Goal: Information Seeking & Learning: Learn about a topic

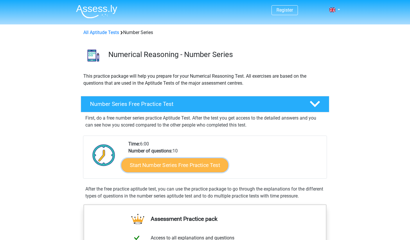
click at [181, 162] on link "Start Number Series Free Practice Test" at bounding box center [174, 165] width 107 height 14
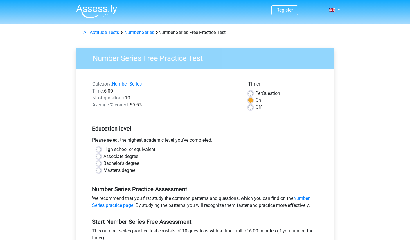
scroll to position [139, 0]
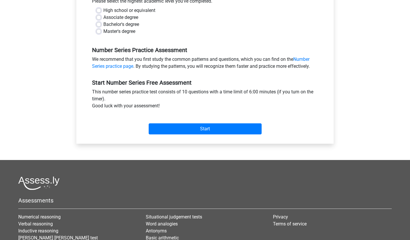
click at [121, 30] on label "Master's degree" at bounding box center [119, 31] width 32 height 7
click at [101, 30] on input "Master's degree" at bounding box center [98, 31] width 5 height 6
radio input "true"
click at [123, 24] on label "Bachelor's degree" at bounding box center [121, 24] width 36 height 7
click at [101, 24] on input "Bachelor's degree" at bounding box center [98, 24] width 5 height 6
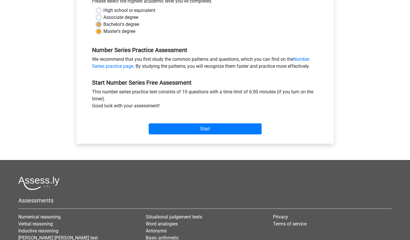
radio input "true"
click at [186, 136] on div "Start" at bounding box center [205, 124] width 235 height 25
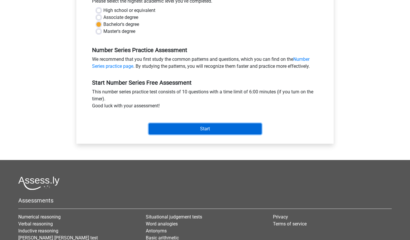
click at [187, 123] on input "Start" at bounding box center [205, 128] width 113 height 11
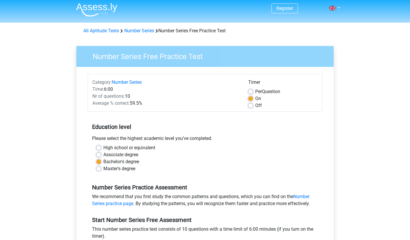
scroll to position [0, 0]
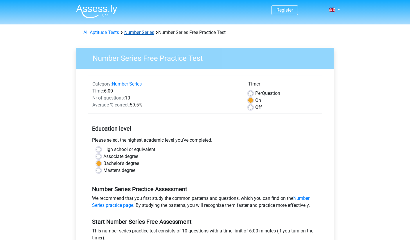
click at [144, 32] on link "Number Series" at bounding box center [139, 33] width 30 height 6
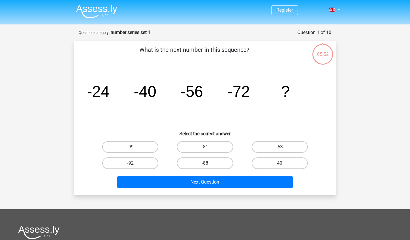
click at [210, 162] on label "-88" at bounding box center [205, 163] width 56 height 12
click at [209, 163] on input "-88" at bounding box center [207, 165] width 4 height 4
radio input "true"
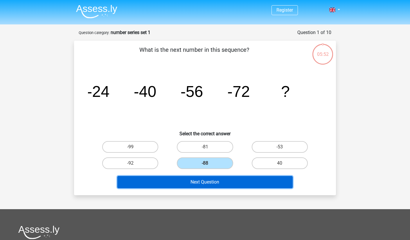
click at [198, 184] on button "Next Question" at bounding box center [205, 182] width 176 height 12
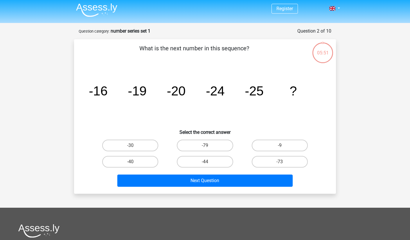
scroll to position [29, 0]
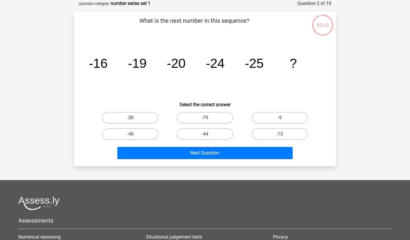
click at [128, 118] on label "-30" at bounding box center [130, 118] width 56 height 12
click at [130, 118] on input "-30" at bounding box center [132, 120] width 4 height 4
radio input "true"
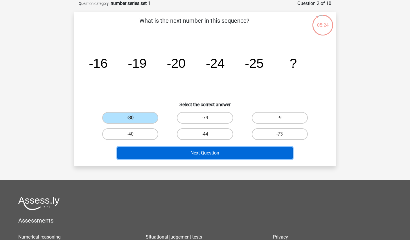
click at [191, 154] on button "Next Question" at bounding box center [205, 153] width 176 height 12
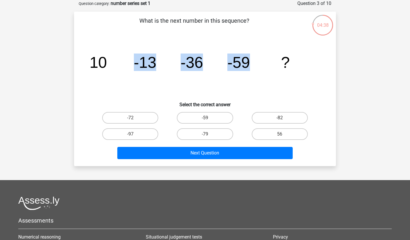
drag, startPoint x: 164, startPoint y: 79, endPoint x: 277, endPoint y: 74, distance: 112.9
click at [277, 74] on icon "image/svg+xml 10 -13 -36 -59 ?" at bounding box center [205, 67] width 234 height 59
click at [147, 118] on label "-72" at bounding box center [130, 118] width 56 height 12
click at [134, 118] on input "-72" at bounding box center [132, 120] width 4 height 4
radio input "true"
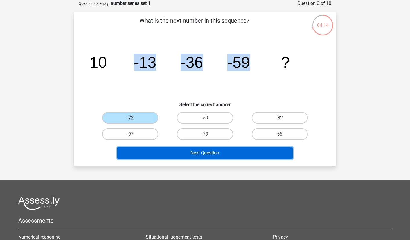
drag, startPoint x: 184, startPoint y: 148, endPoint x: 186, endPoint y: 150, distance: 3.1
click at [186, 150] on button "Next Question" at bounding box center [205, 153] width 176 height 12
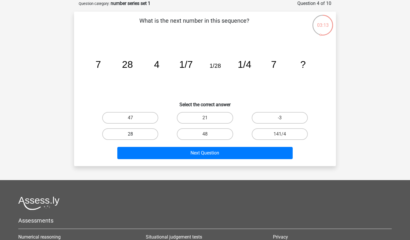
click at [137, 135] on label "28" at bounding box center [130, 134] width 56 height 12
click at [134, 135] on input "28" at bounding box center [132, 136] width 4 height 4
radio input "true"
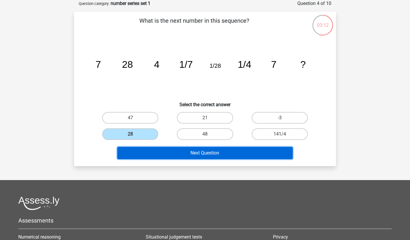
click at [208, 156] on button "Next Question" at bounding box center [205, 153] width 176 height 12
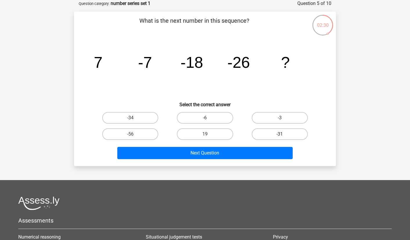
click at [283, 137] on input "-31" at bounding box center [282, 136] width 4 height 4
radio input "true"
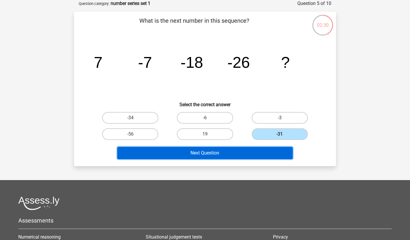
click at [209, 156] on button "Next Question" at bounding box center [205, 153] width 176 height 12
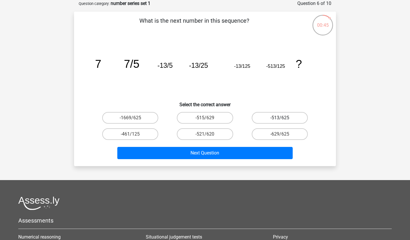
click at [265, 117] on label "-513/625" at bounding box center [280, 118] width 56 height 12
click at [280, 118] on input "-513/625" at bounding box center [282, 120] width 4 height 4
radio input "true"
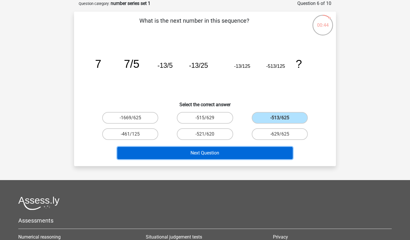
click at [225, 150] on button "Next Question" at bounding box center [205, 153] width 176 height 12
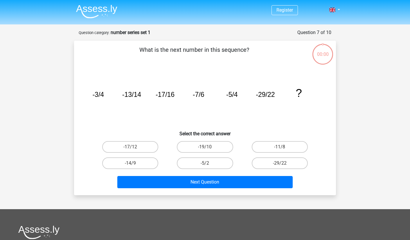
scroll to position [29, 0]
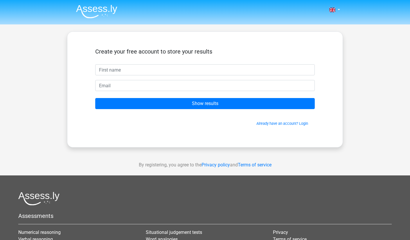
click at [209, 44] on div "Create your free account to store your results Show results Already have an acc…" at bounding box center [205, 89] width 276 height 116
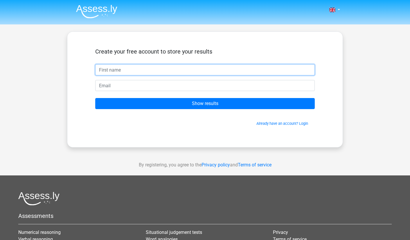
click at [119, 67] on input "text" at bounding box center [205, 69] width 220 height 11
click at [121, 73] on input "text" at bounding box center [205, 69] width 220 height 11
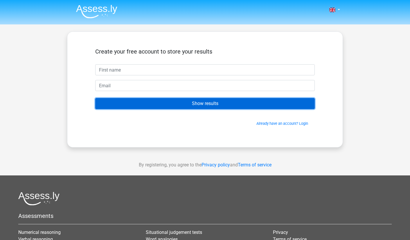
click at [123, 101] on input "Show results" at bounding box center [205, 103] width 220 height 11
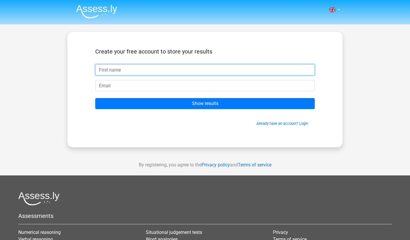
drag, startPoint x: 118, startPoint y: 69, endPoint x: 2, endPoint y: 8, distance: 131.0
click at [118, 69] on input "text" at bounding box center [205, 69] width 220 height 11
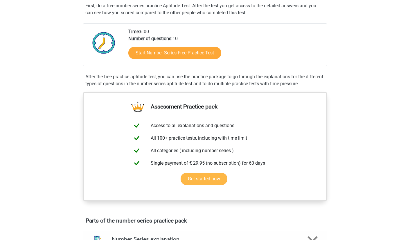
scroll to position [122, 0]
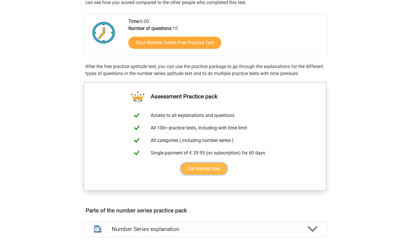
click at [214, 162] on link "Get started now" at bounding box center [204, 168] width 47 height 12
